Goal: Information Seeking & Learning: Learn about a topic

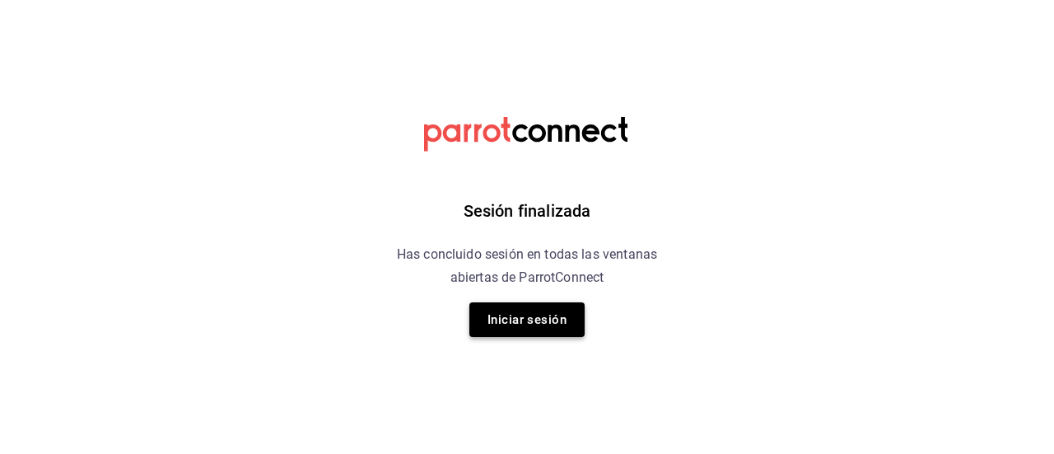
click at [495, 321] on button "Iniciar sesión" at bounding box center [526, 319] width 115 height 35
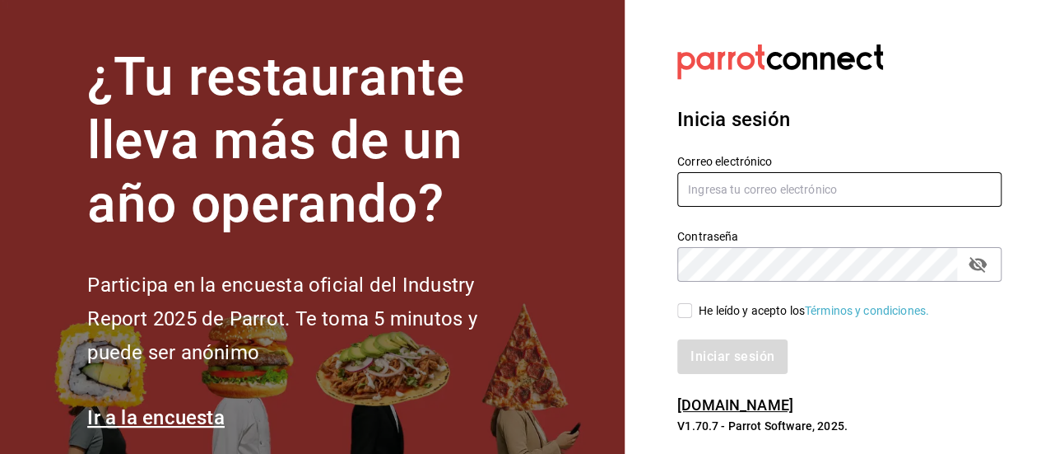
click at [713, 191] on input "text" at bounding box center [840, 189] width 324 height 35
type input "[EMAIL_ADDRESS][DOMAIN_NAME]"
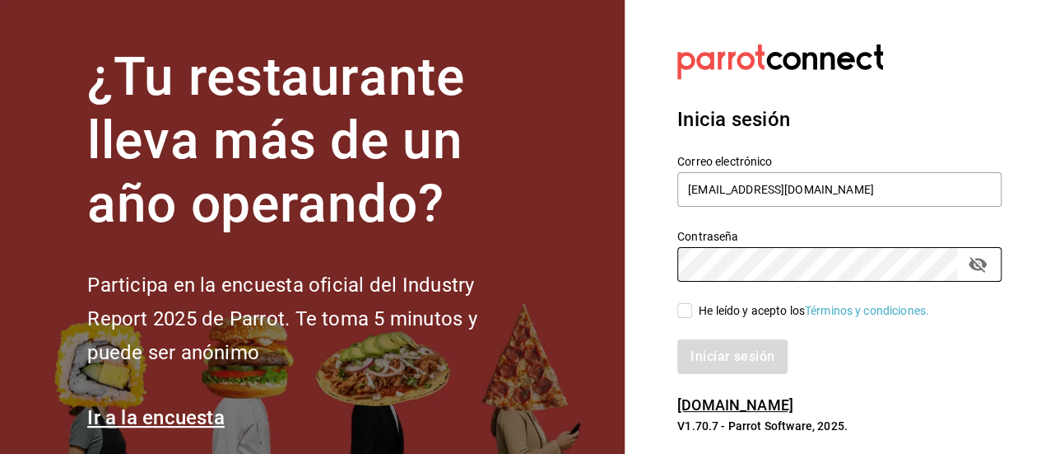
click at [687, 315] on input "He leído y acepto los Términos y condiciones." at bounding box center [685, 310] width 15 height 15
checkbox input "true"
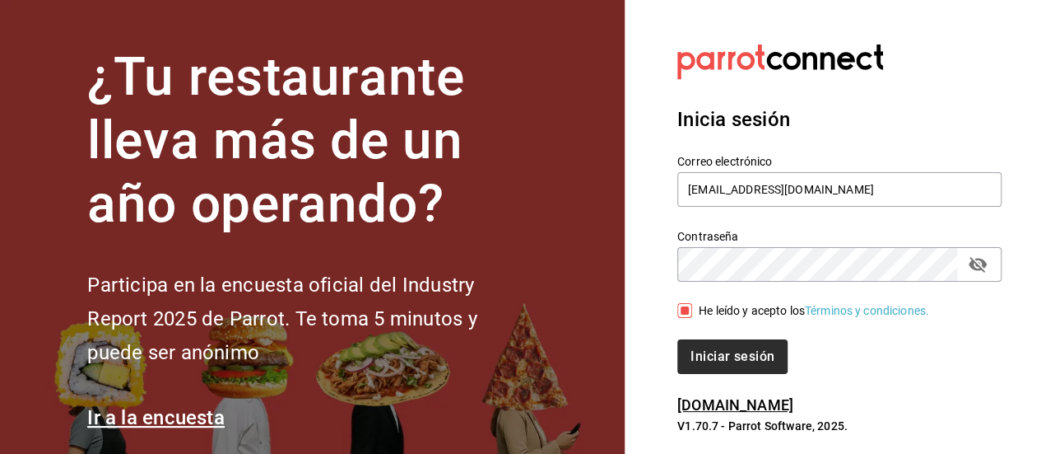
click at [735, 369] on button "Iniciar sesión" at bounding box center [733, 356] width 110 height 35
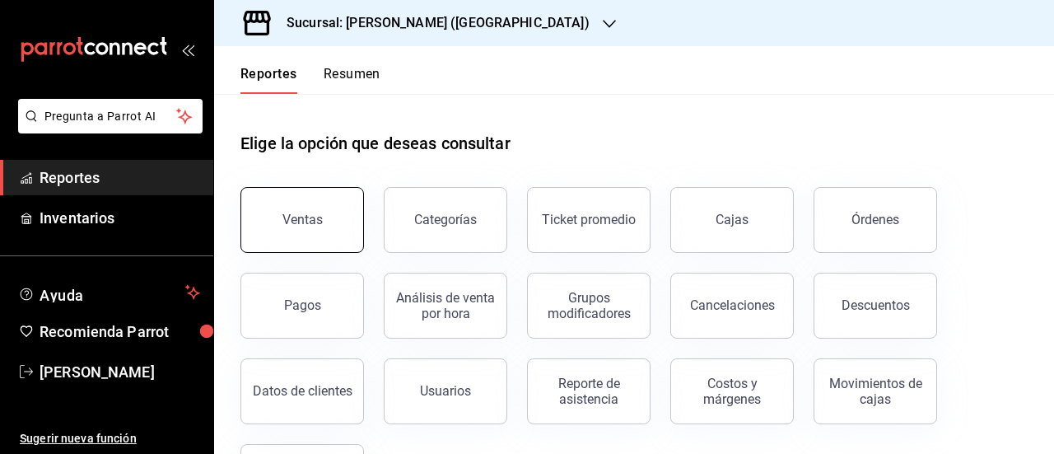
click at [306, 233] on button "Ventas" at bounding box center [301, 220] width 123 height 66
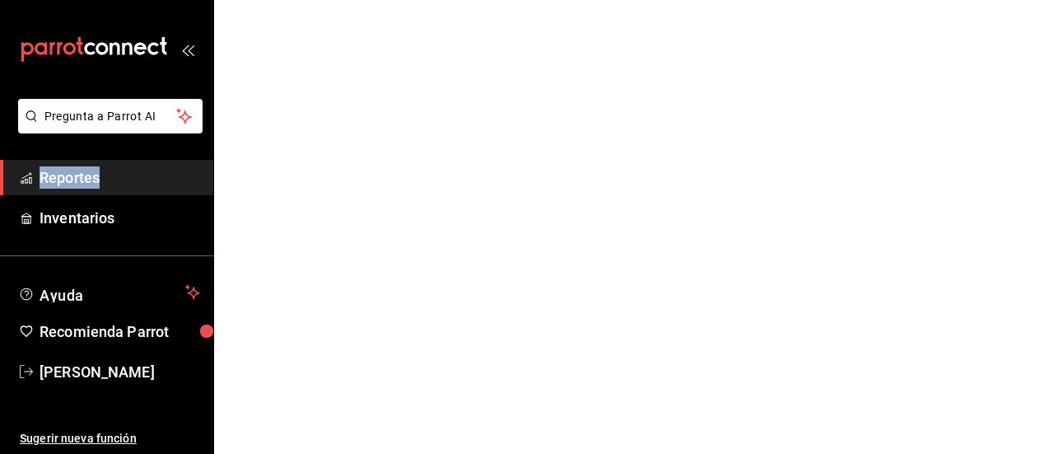
click at [306, 0] on html "Pregunta a Parrot AI Reportes Inventarios Ayuda Recomienda Parrot [PERSON_NAME]…" at bounding box center [527, 0] width 1054 height 0
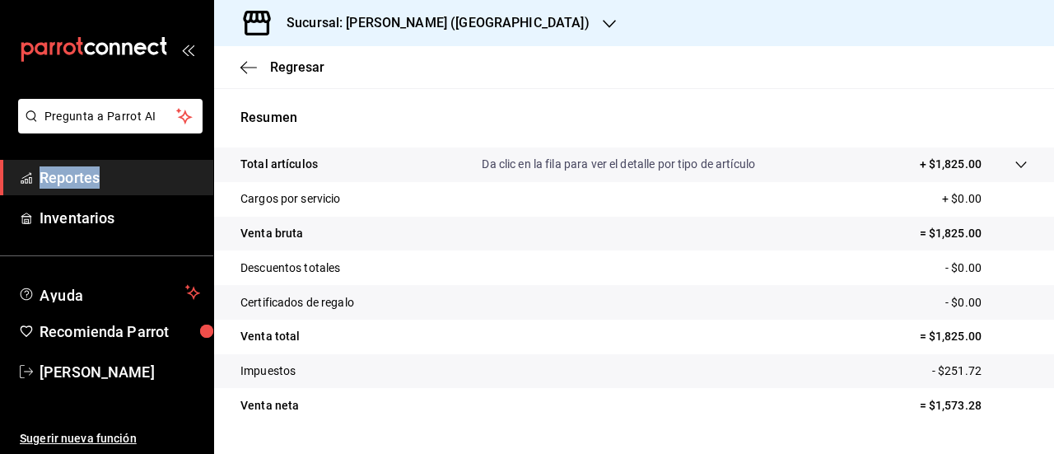
scroll to position [308, 0]
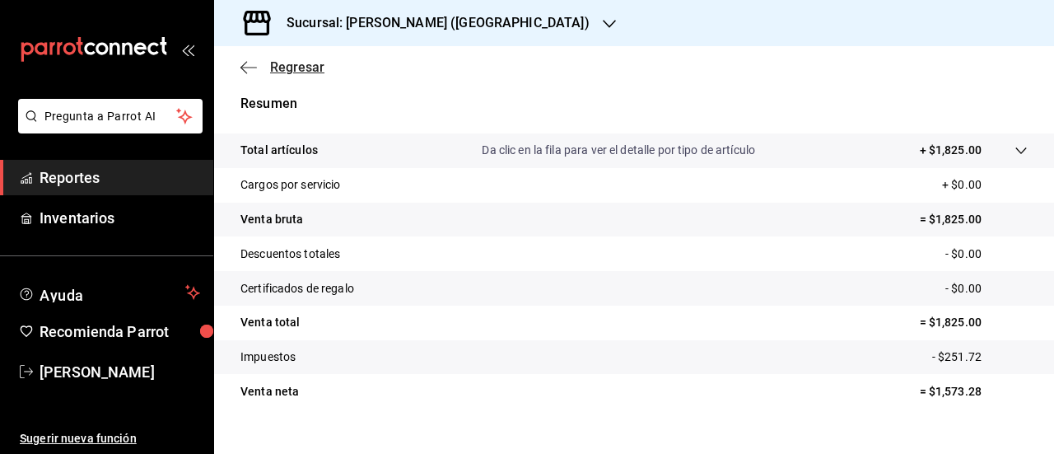
click at [280, 58] on div "Regresar" at bounding box center [634, 67] width 840 height 42
click at [274, 70] on span "Regresar" at bounding box center [297, 67] width 54 height 16
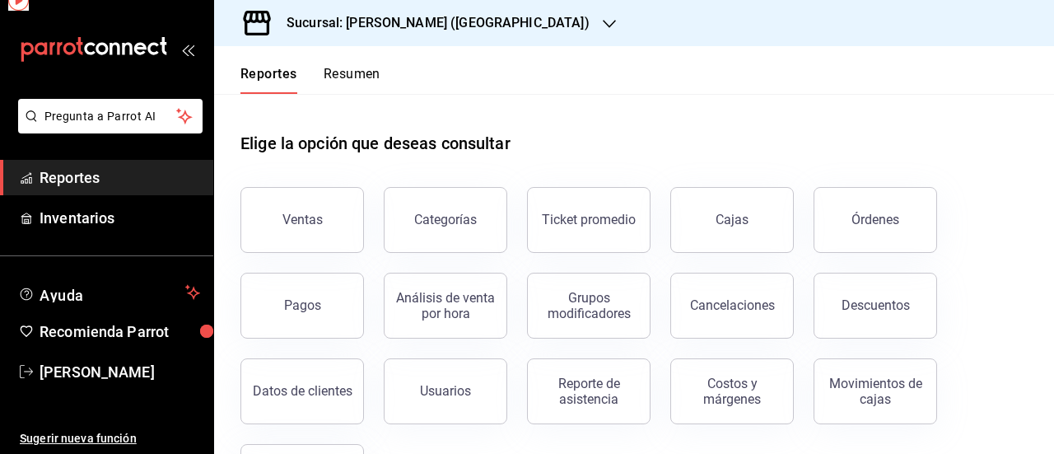
click at [274, 70] on button "Reportes" at bounding box center [268, 80] width 57 height 28
click at [765, 240] on link "Cajas" at bounding box center [731, 220] width 123 height 66
click at [765, 240] on html "Pregunta a Parrot AI Reportes Inventarios Ayuda Recomienda Parrot [PERSON_NAME]…" at bounding box center [527, 227] width 1054 height 454
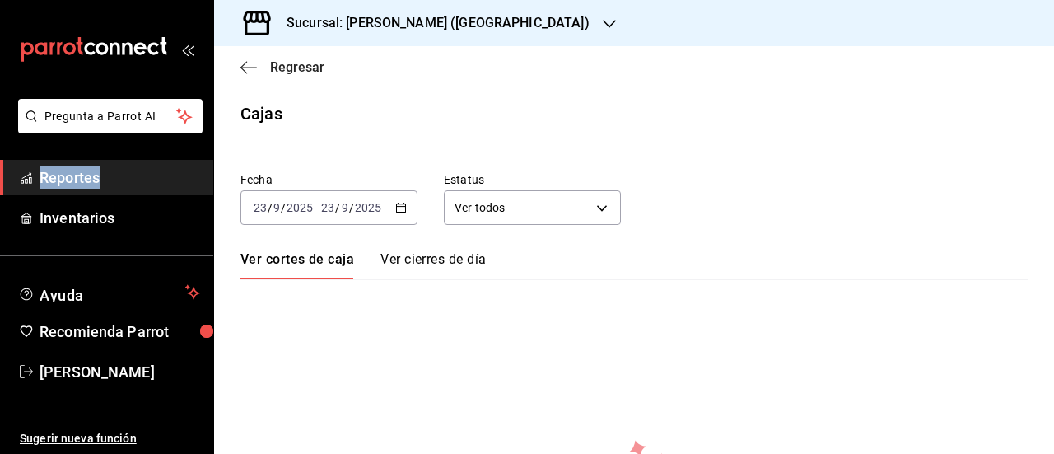
click at [303, 68] on span "Regresar" at bounding box center [297, 67] width 54 height 16
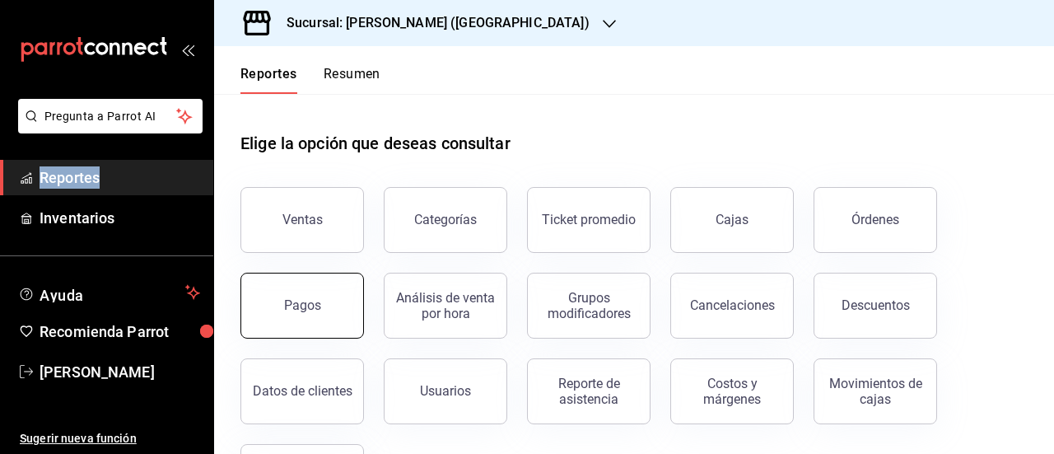
click at [295, 295] on button "Pagos" at bounding box center [301, 306] width 123 height 66
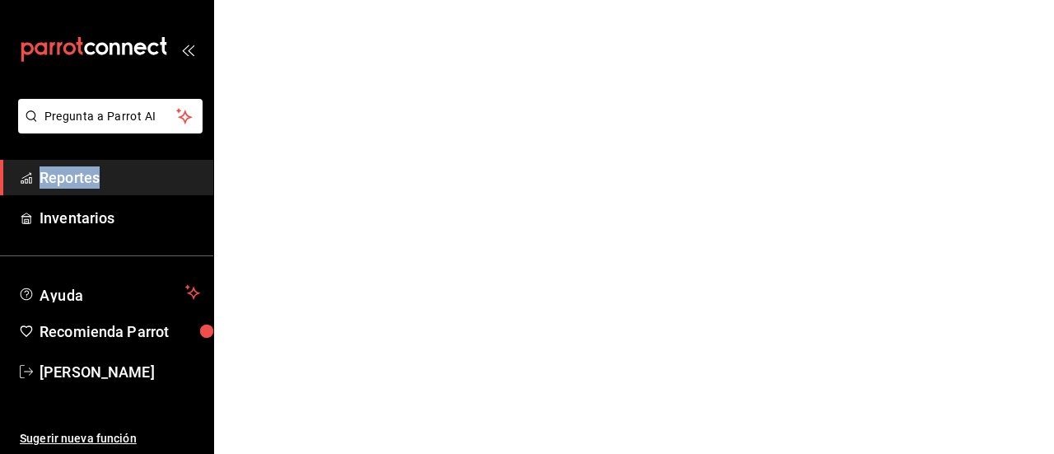
click at [295, 0] on html "Pregunta a Parrot AI Reportes Inventarios Ayuda Recomienda Parrot [PERSON_NAME]…" at bounding box center [527, 0] width 1054 height 0
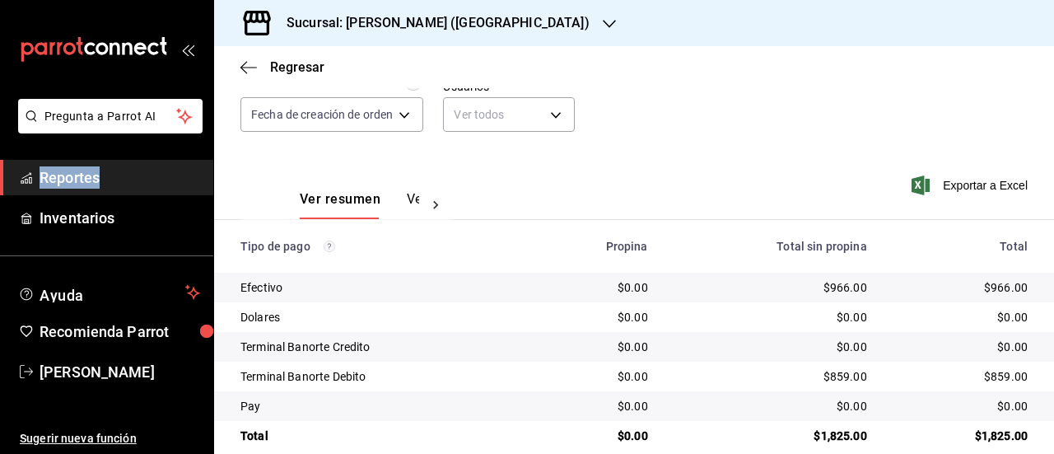
scroll to position [161, 0]
click at [288, 66] on span "Regresar" at bounding box center [297, 67] width 54 height 16
